Goal: Transaction & Acquisition: Register for event/course

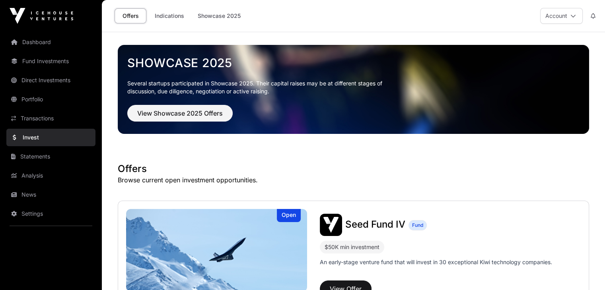
click at [31, 139] on link "Invest" at bounding box center [50, 137] width 89 height 17
click at [43, 74] on link "Direct Investments" at bounding box center [50, 80] width 89 height 17
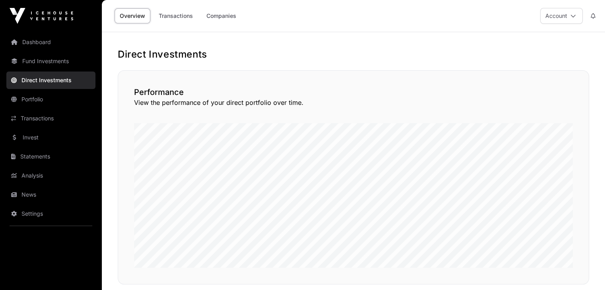
click at [39, 118] on link "Transactions" at bounding box center [50, 118] width 89 height 17
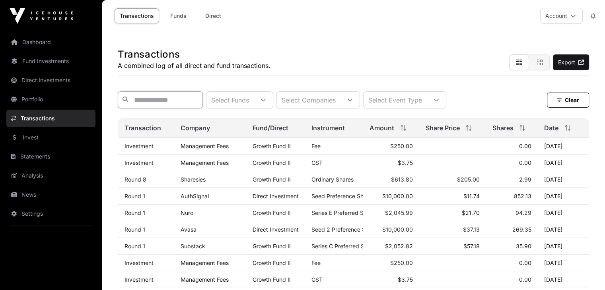
click at [167, 102] on input "text" at bounding box center [160, 99] width 85 height 17
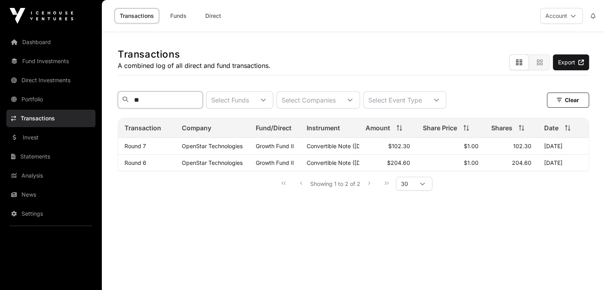
type input "*"
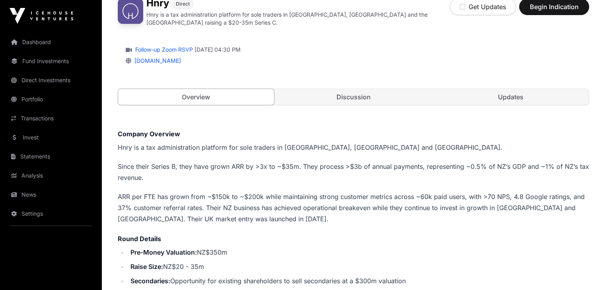
scroll to position [72, 0]
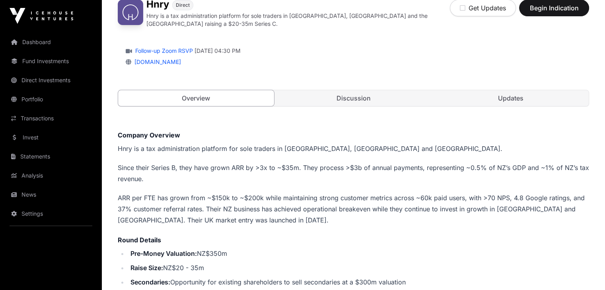
click at [359, 96] on link "Discussion" at bounding box center [354, 98] width 156 height 16
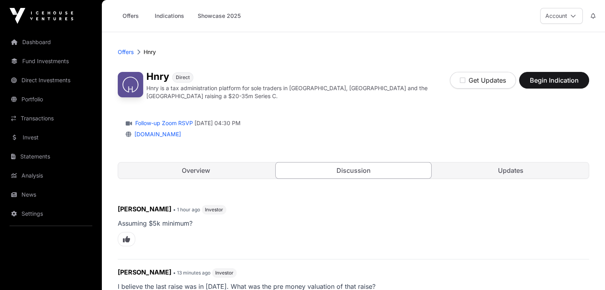
click at [513, 166] on link "Updates" at bounding box center [511, 171] width 156 height 16
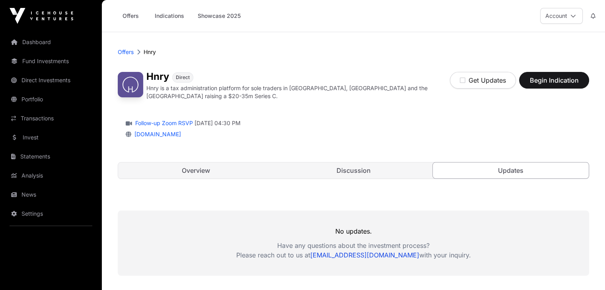
click at [339, 67] on div "Hnry Direct Hnry is a tax administration platform for sole traders in NZ, Austr…" at bounding box center [353, 129] width 471 height 131
click at [561, 80] on span "Begin Indication" at bounding box center [554, 81] width 50 height 10
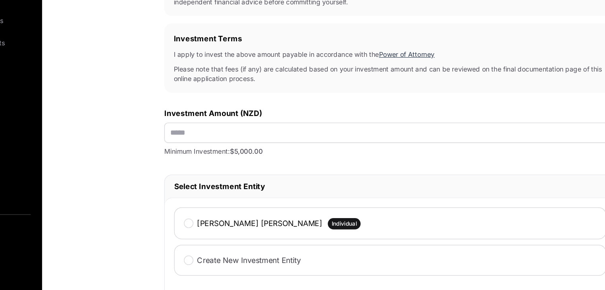
scroll to position [194, 0]
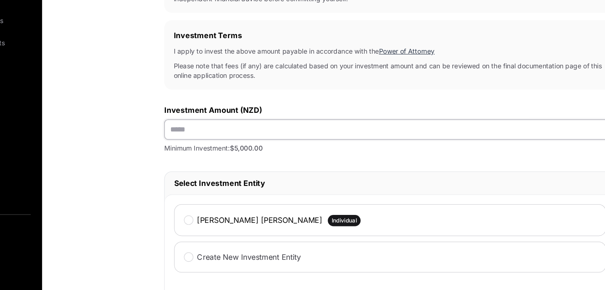
click at [424, 161] on input "text" at bounding box center [397, 153] width 383 height 17
type input "*******"
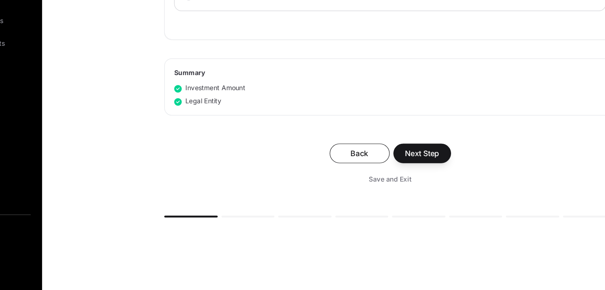
scroll to position [416, 0]
click at [411, 177] on span "Next Step" at bounding box center [424, 174] width 29 height 10
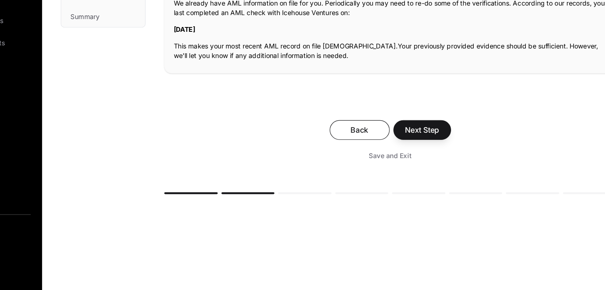
scroll to position [159, 0]
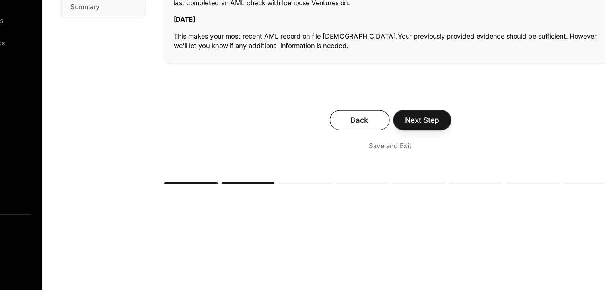
click at [417, 145] on span "Next Step" at bounding box center [424, 146] width 29 height 10
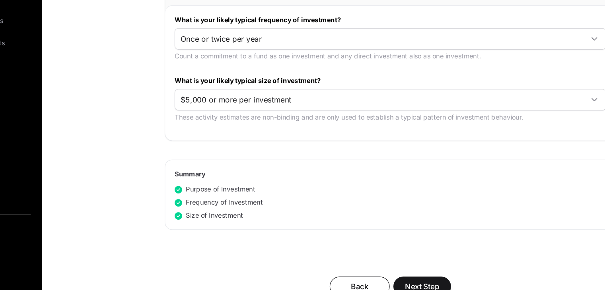
scroll to position [385, 0]
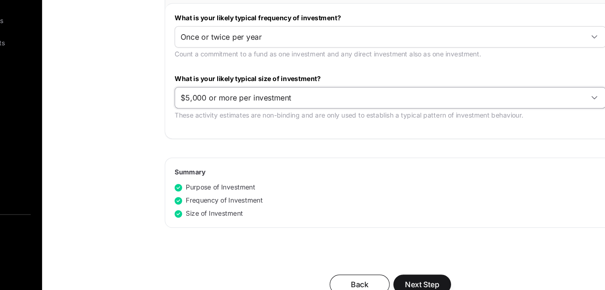
click at [429, 128] on span "$5,000 or more per investment" at bounding box center [388, 127] width 346 height 14
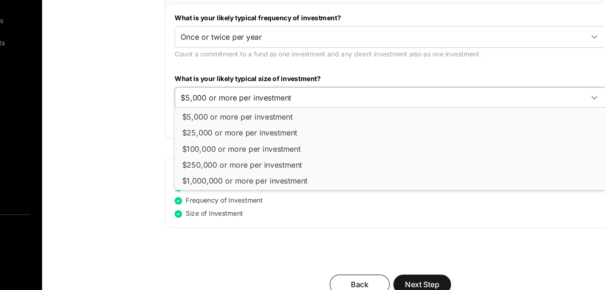
click at [429, 128] on span "$5,000 or more per investment" at bounding box center [388, 127] width 346 height 14
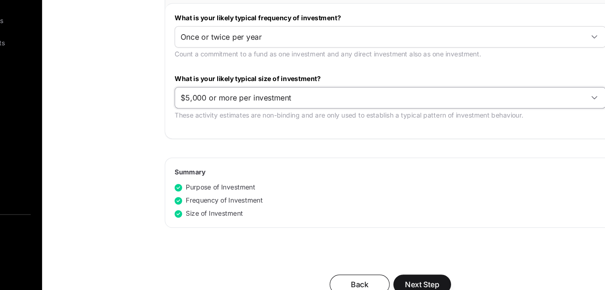
click at [198, 136] on div "Nature & Purpose Investment AML Nature & Purpose Wholesale Power of Attorney Ta…" at bounding box center [353, 34] width 471 height 705
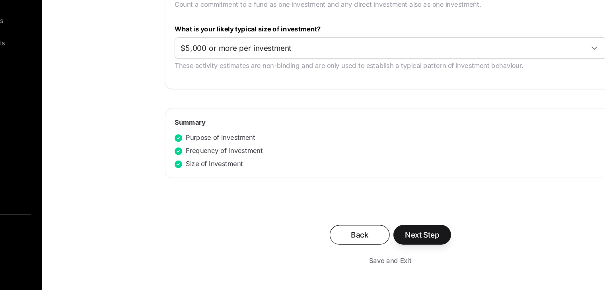
scroll to position [430, 0]
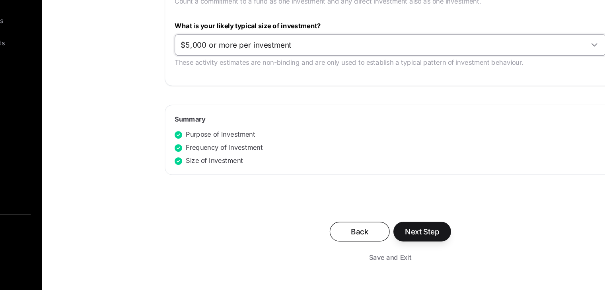
click at [384, 87] on span "$5,000 or more per investment" at bounding box center [388, 82] width 346 height 14
click at [414, 240] on span "Next Step" at bounding box center [424, 241] width 29 height 10
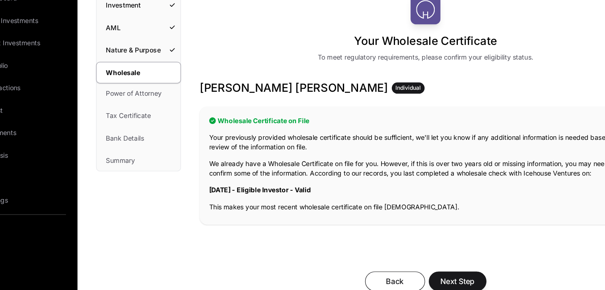
scroll to position [27, 0]
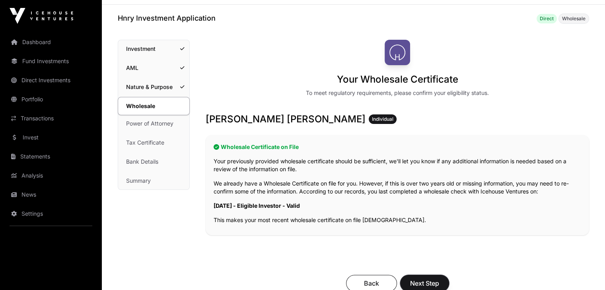
click at [426, 284] on span "Next Step" at bounding box center [424, 284] width 29 height 10
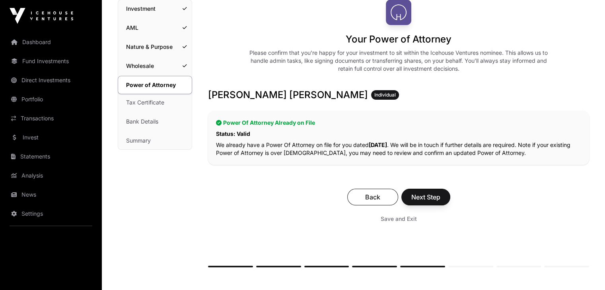
scroll to position [83, 0]
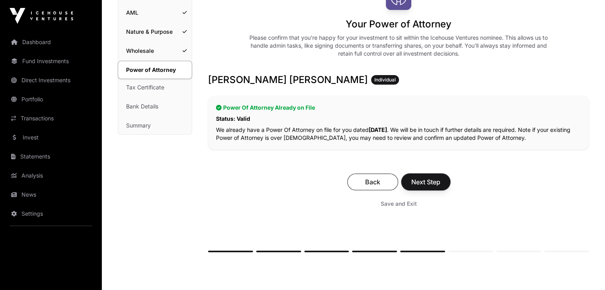
click at [429, 183] on span "Next Step" at bounding box center [425, 182] width 29 height 10
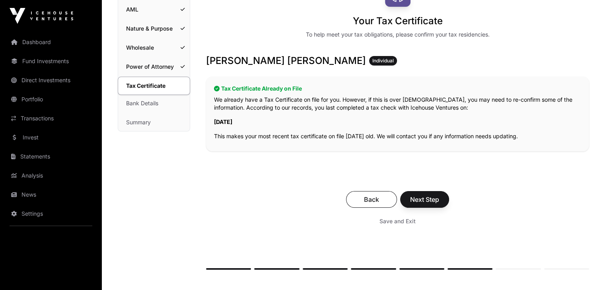
scroll to position [85, 0]
click at [427, 201] on span "Next Step" at bounding box center [424, 200] width 29 height 10
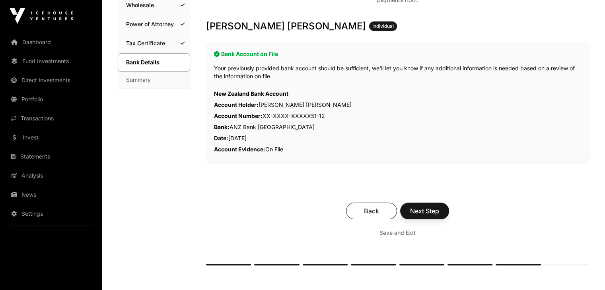
scroll to position [130, 0]
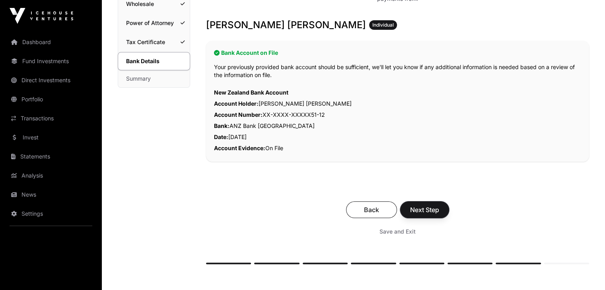
click at [429, 209] on span "Next Step" at bounding box center [424, 210] width 29 height 10
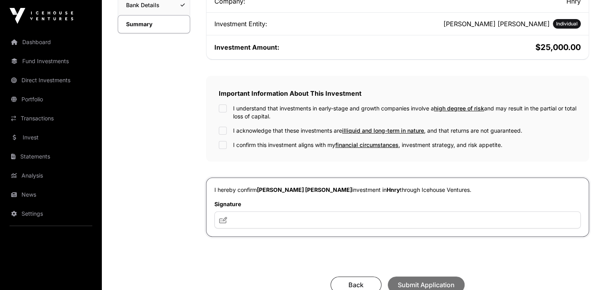
scroll to position [200, 0]
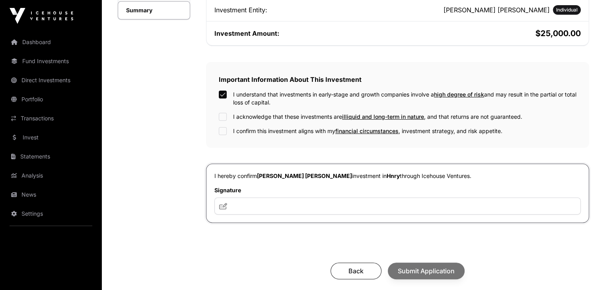
click at [220, 108] on div "I understand that investments in early-stage and growth companies involve a hig…" at bounding box center [397, 113] width 357 height 45
click at [251, 209] on input "text" at bounding box center [397, 206] width 366 height 17
click at [223, 206] on icon at bounding box center [223, 206] width 8 height 6
click at [235, 204] on input "text" at bounding box center [397, 206] width 366 height 17
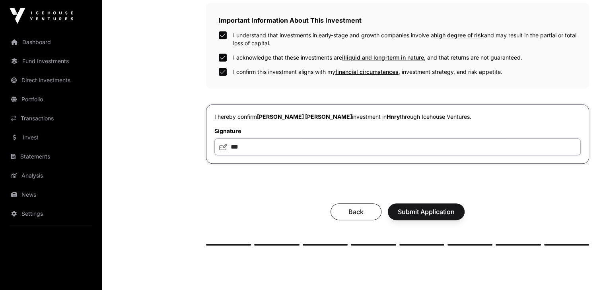
scroll to position [262, 0]
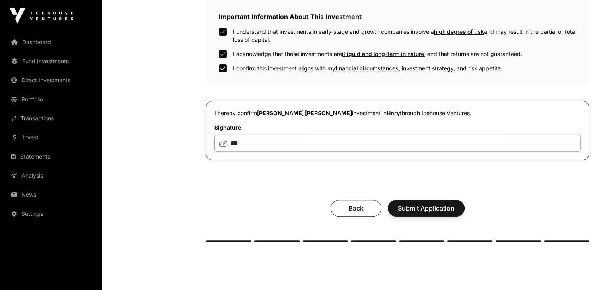
type input "***"
click at [417, 204] on span "Submit Application" at bounding box center [426, 209] width 57 height 10
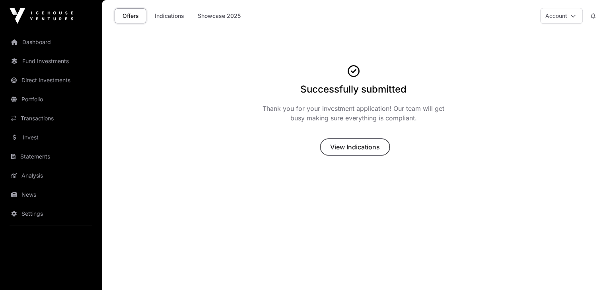
click at [353, 148] on span "View Indications" at bounding box center [355, 147] width 50 height 10
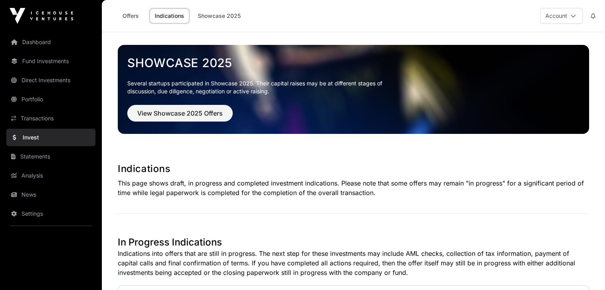
click at [134, 14] on link "Offers" at bounding box center [131, 15] width 32 height 15
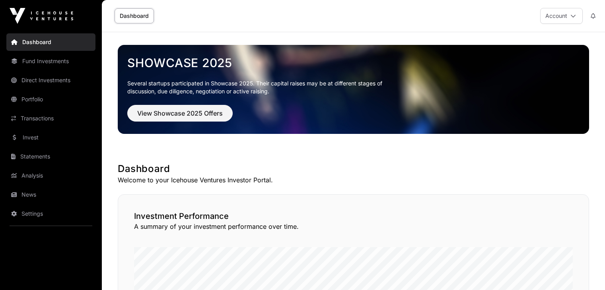
scroll to position [468, 0]
